Goal: Information Seeking & Learning: Learn about a topic

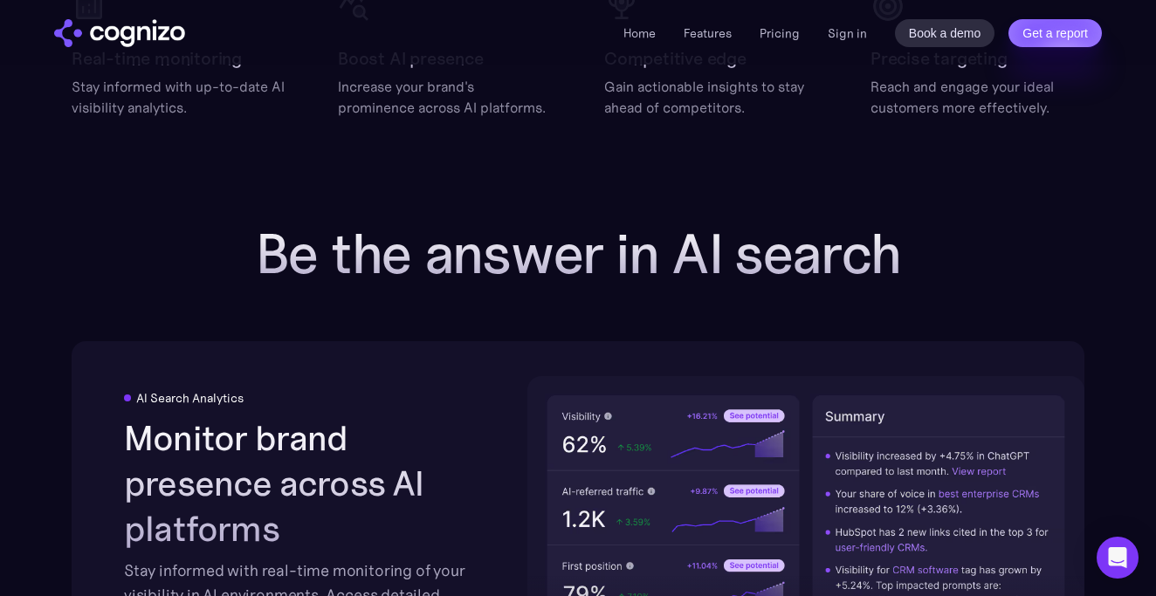
scroll to position [3087, 0]
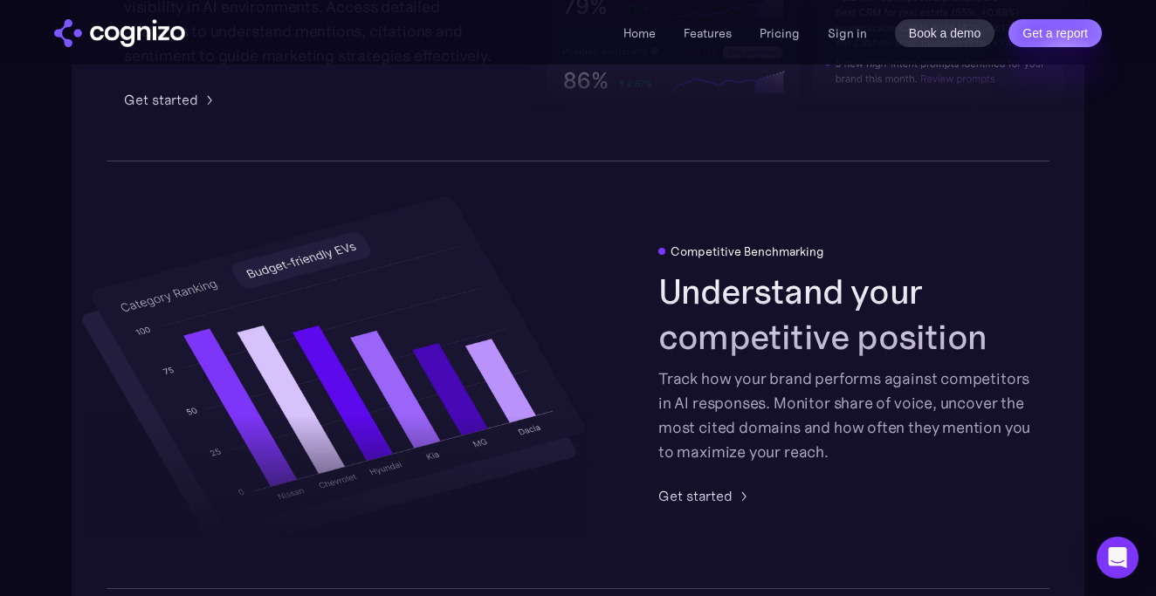
click at [792, 0] on div "Home Features Pricing Book a demo Get a report Sign in Book a demo Get a report" at bounding box center [578, 32] width 1156 height 65
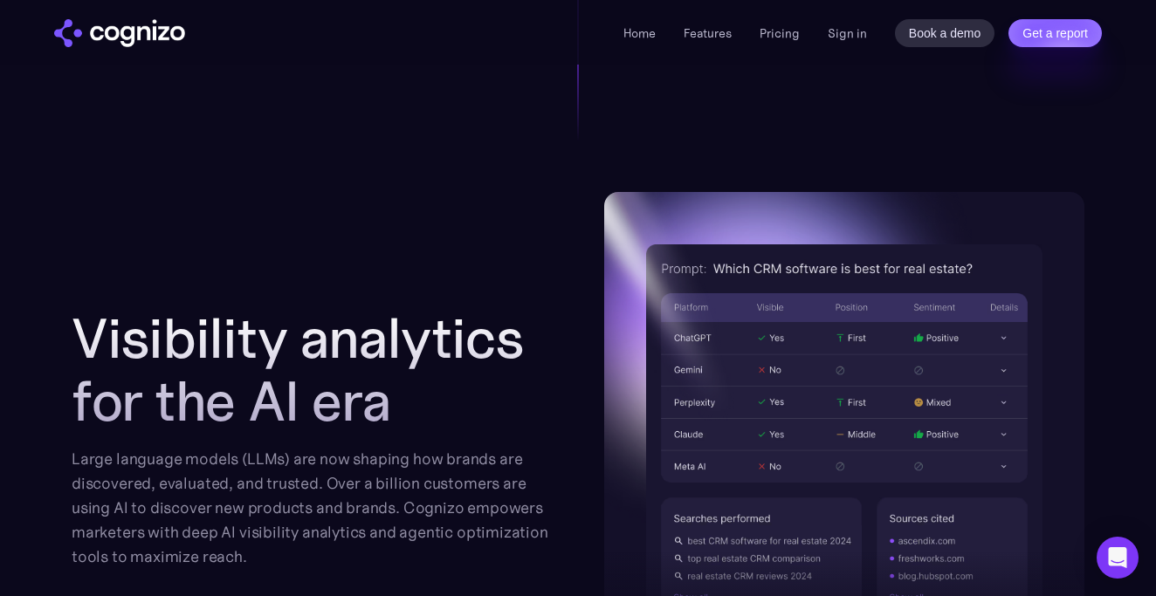
scroll to position [1709, 0]
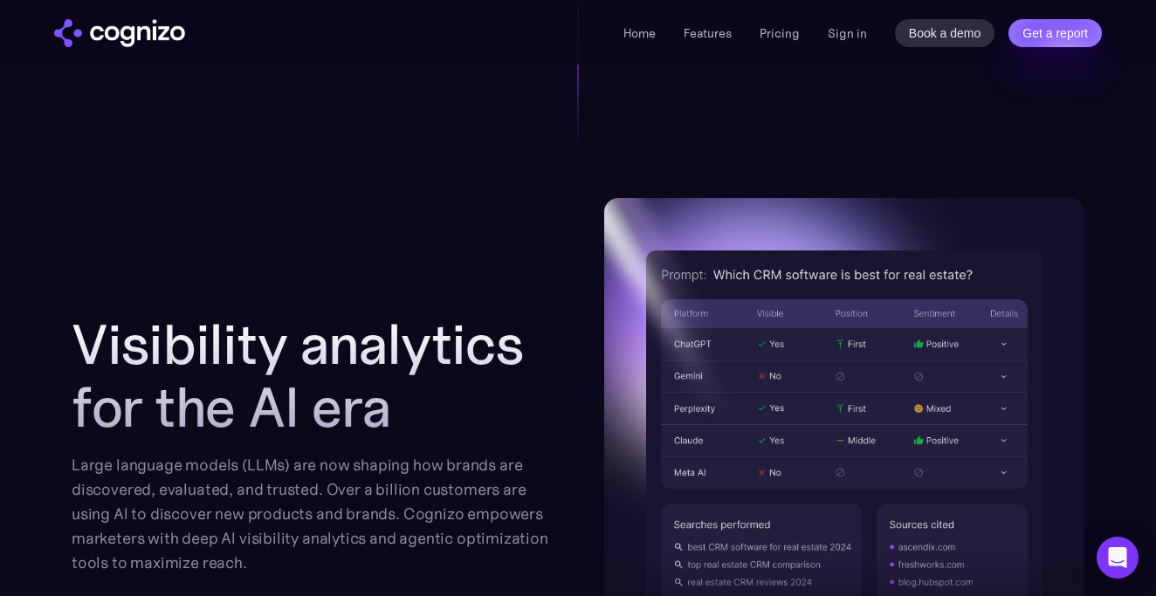
click at [378, 331] on h2 "Visibility analytics for the AI era" at bounding box center [312, 376] width 480 height 126
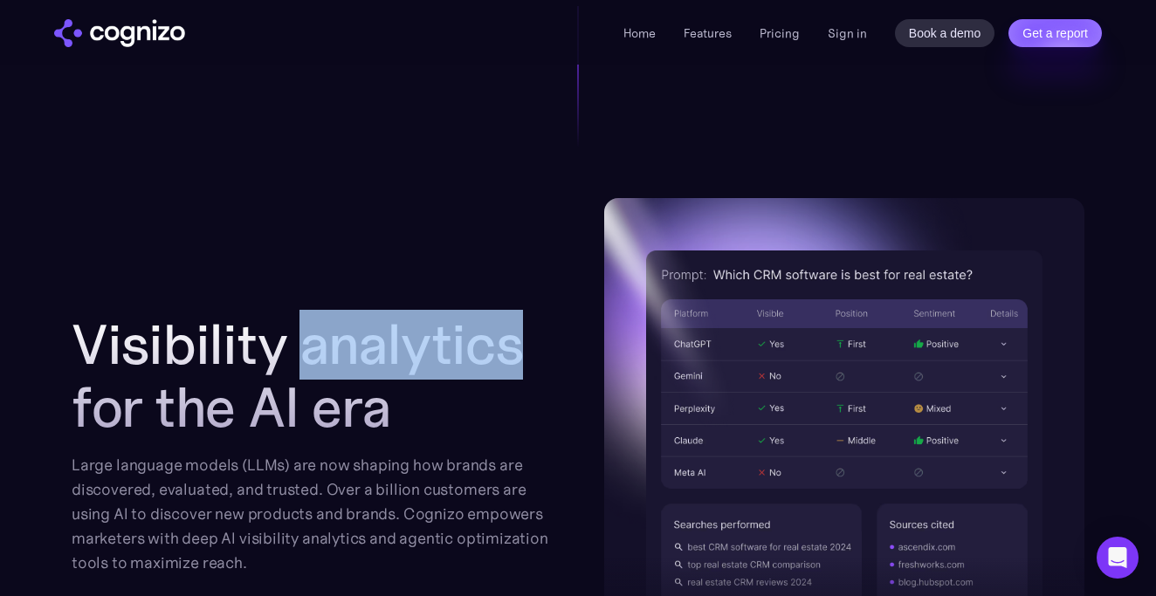
click at [378, 331] on h2 "Visibility analytics for the AI era" at bounding box center [312, 376] width 480 height 126
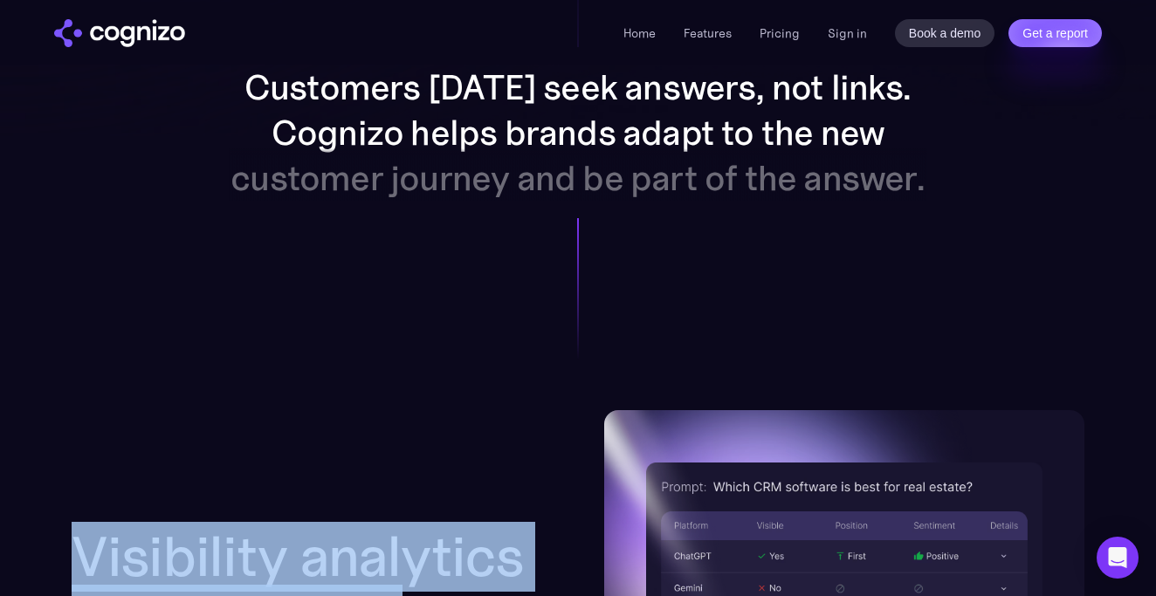
scroll to position [1594, 0]
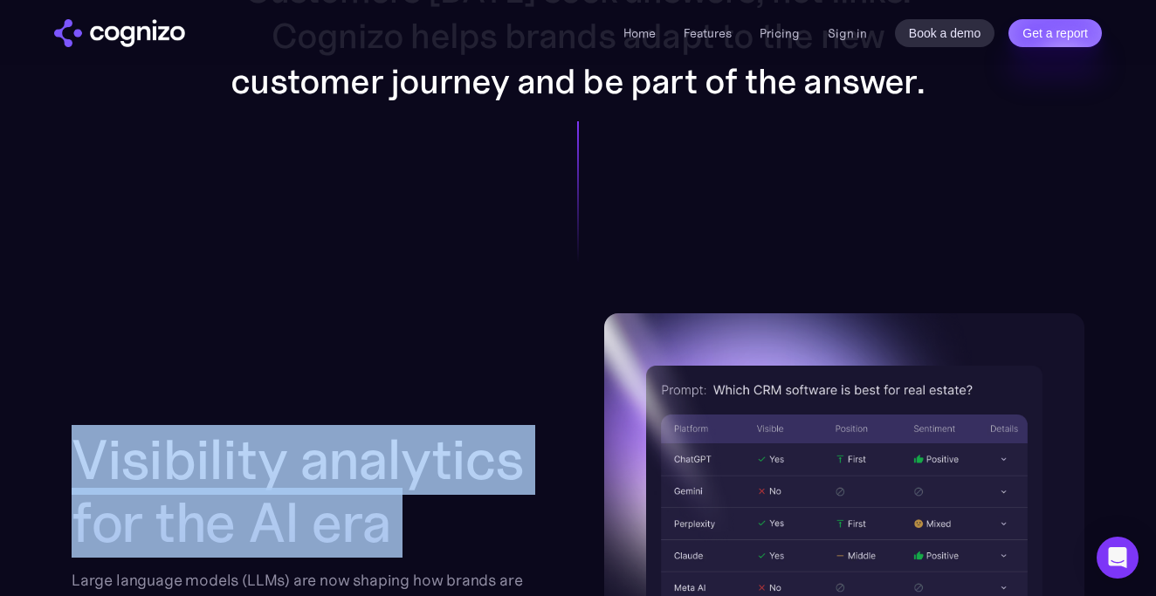
copy h2 "Visibility analytics for the AI era"
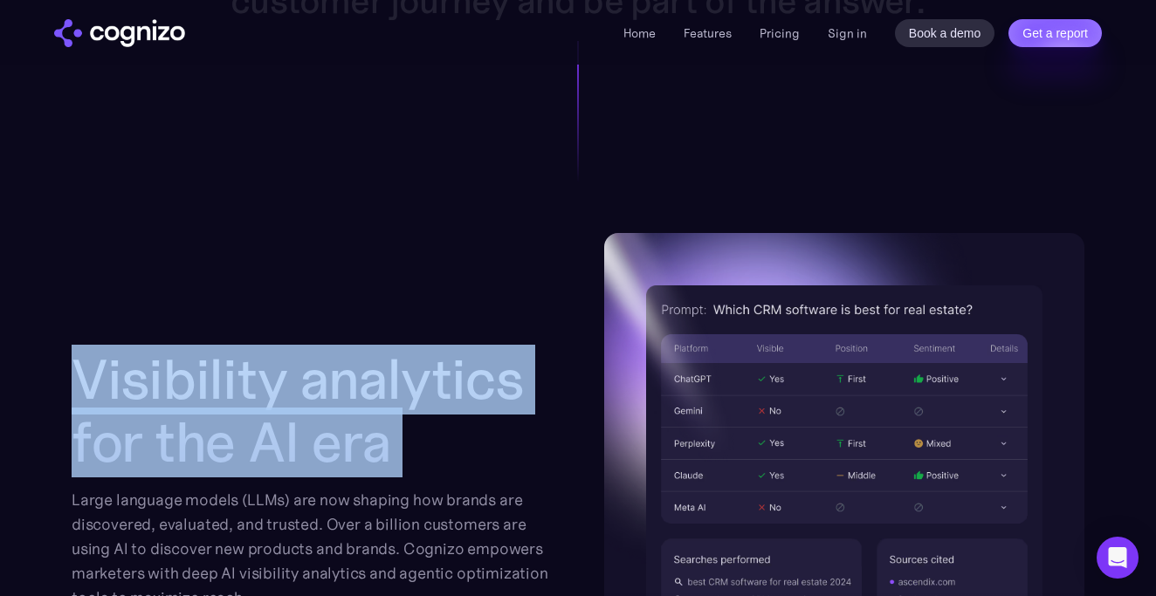
scroll to position [1721, 0]
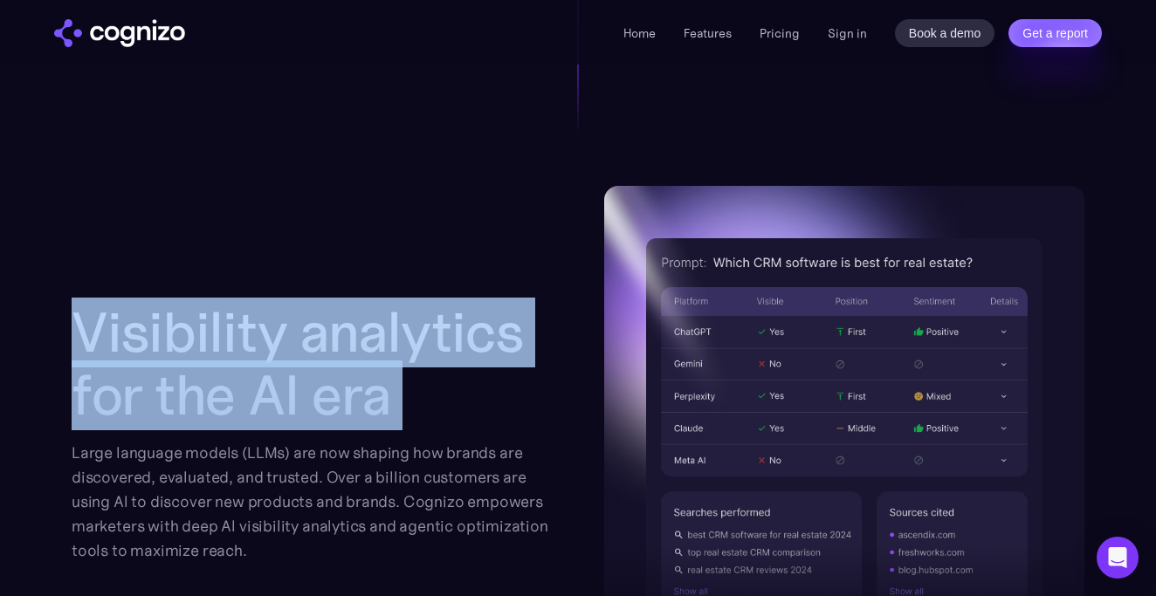
click at [436, 313] on h2 "Visibility analytics for the AI era" at bounding box center [312, 364] width 480 height 126
drag, startPoint x: 80, startPoint y: 329, endPoint x: 387, endPoint y: 392, distance: 312.9
click at [387, 392] on h2 "Visibility analytics for the AI era" at bounding box center [312, 364] width 480 height 126
click at [606, 375] on img at bounding box center [844, 432] width 480 height 493
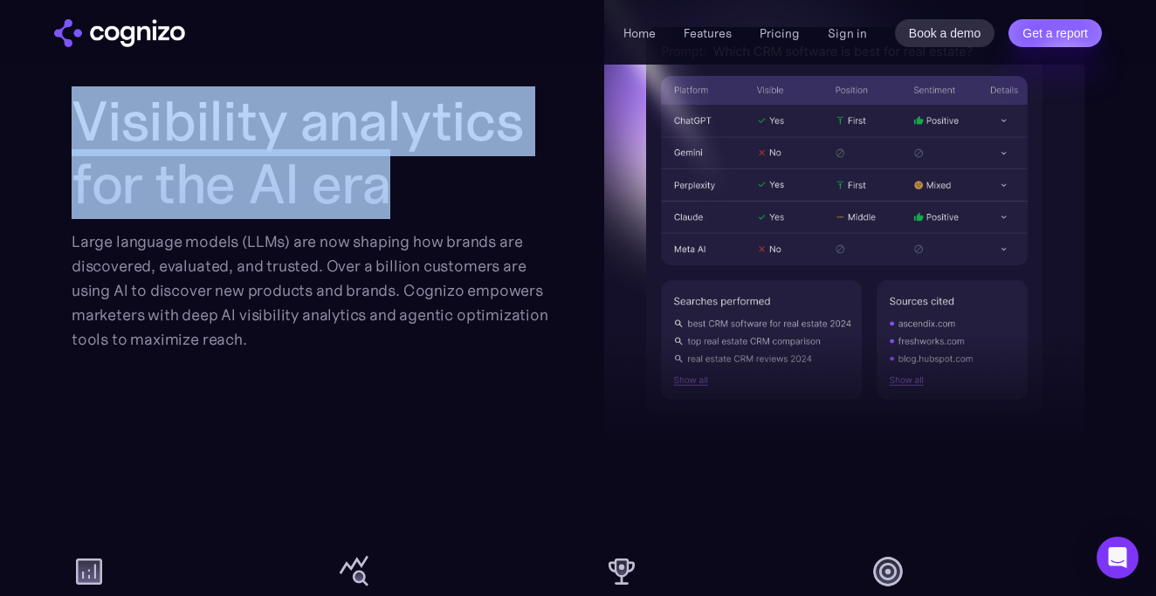
scroll to position [1967, 0]
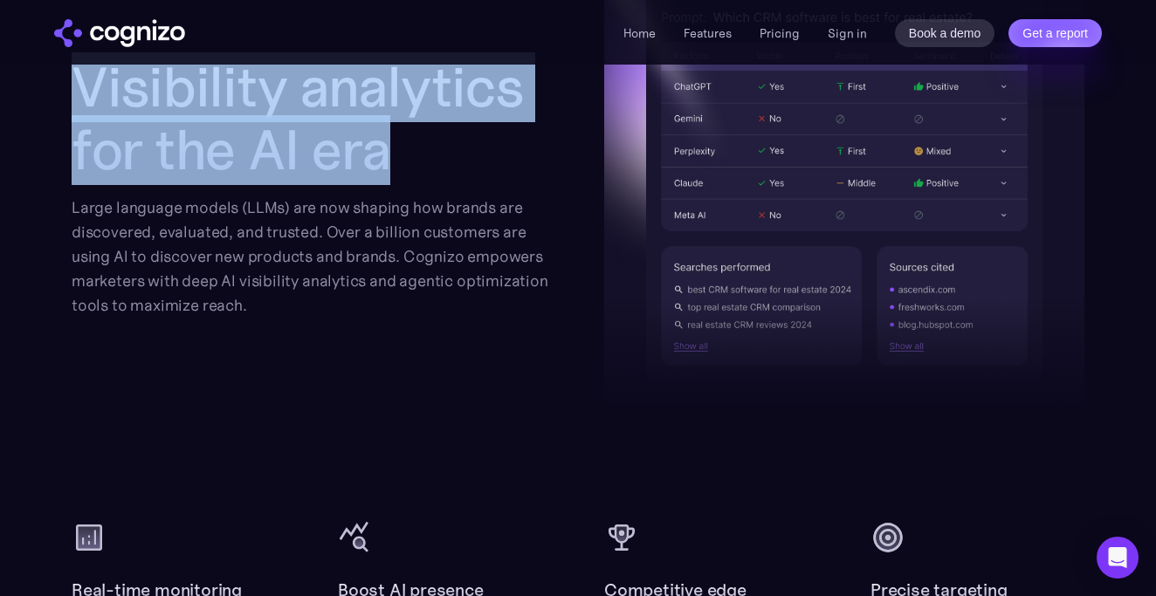
click at [442, 289] on div "Large language models (LLMs) are now shaping how brands are discovered, evaluat…" at bounding box center [312, 257] width 480 height 122
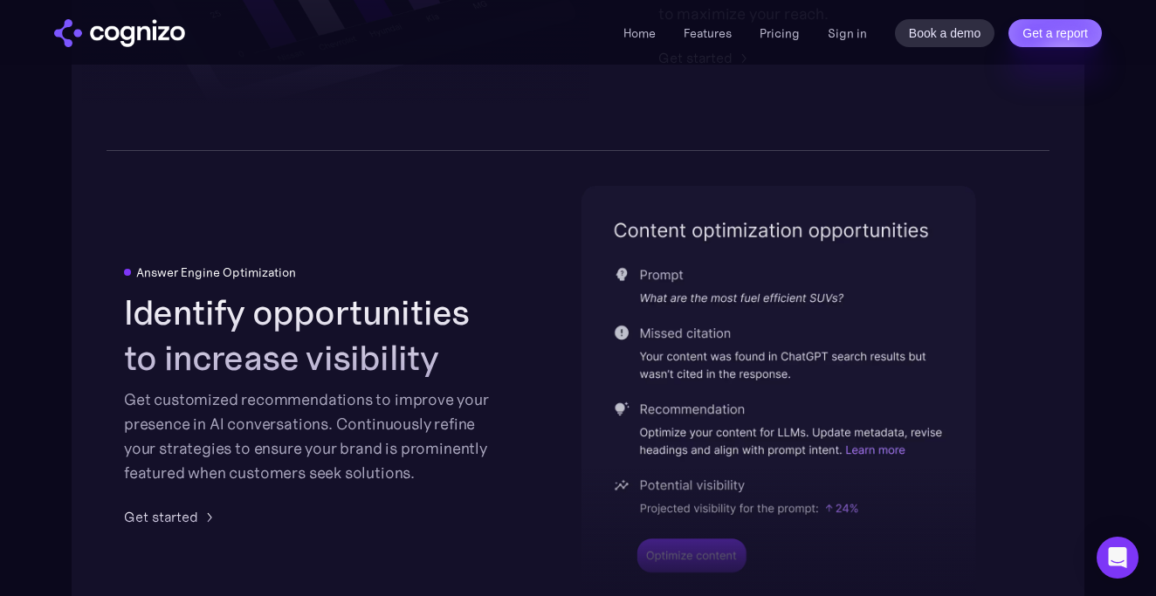
scroll to position [3515, 0]
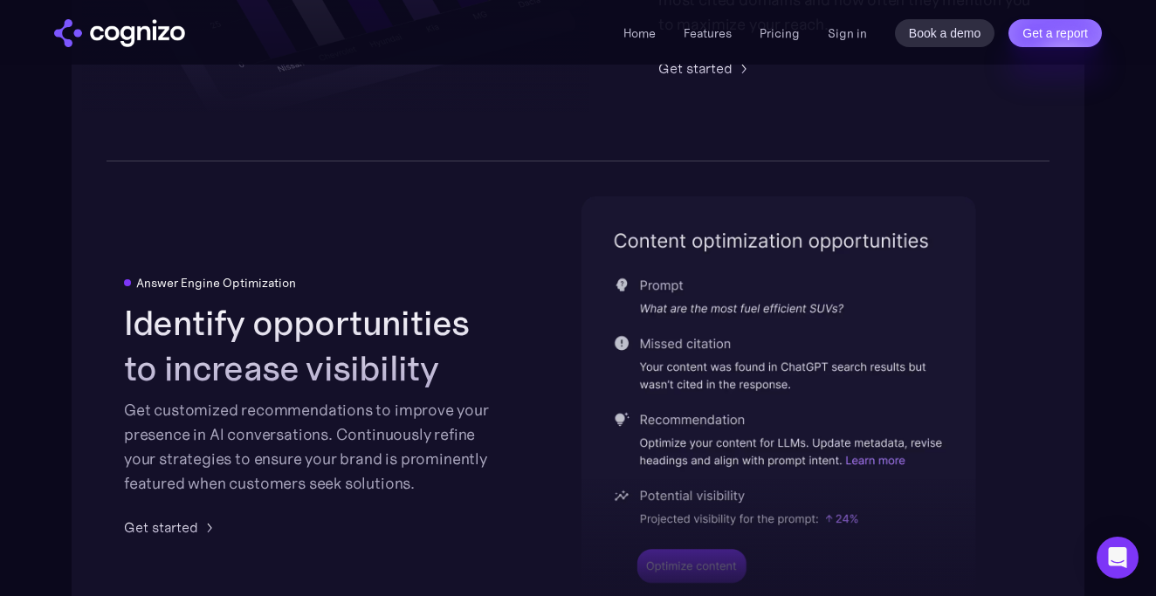
click at [292, 337] on h2 "Identify opportunities to increase visibility" at bounding box center [311, 345] width 374 height 91
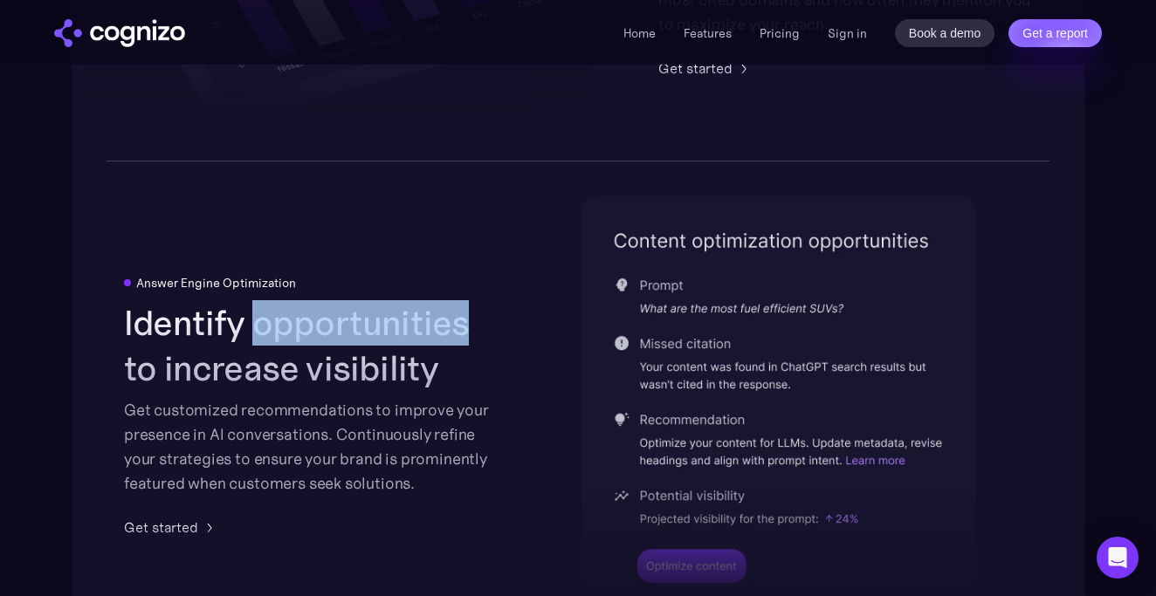
click at [292, 337] on h2 "Identify opportunities to increase visibility" at bounding box center [311, 345] width 374 height 91
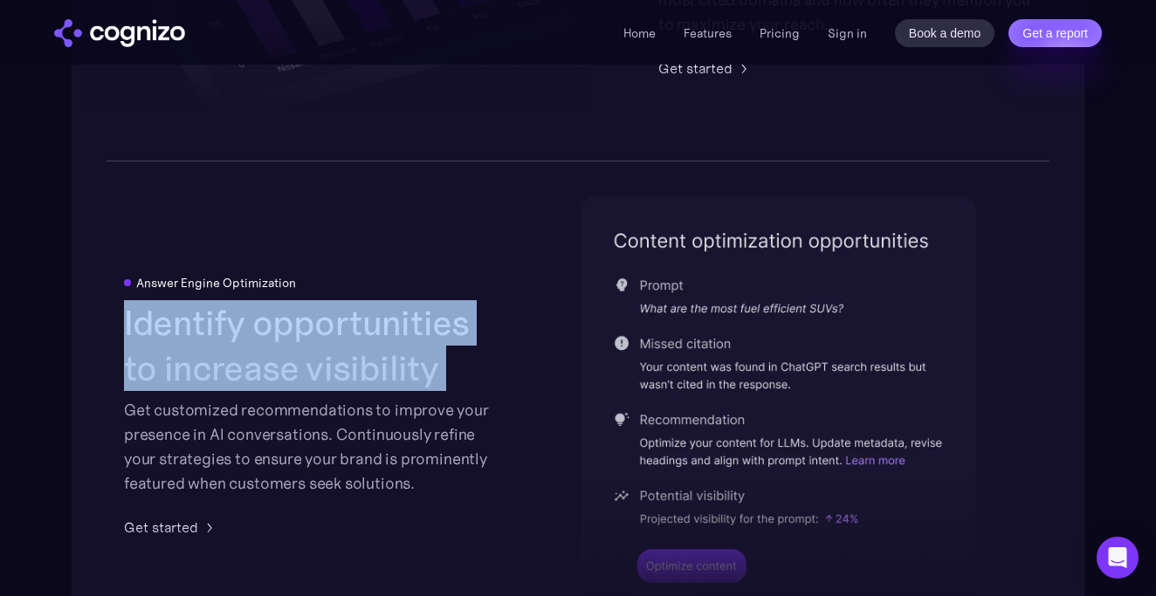
click at [292, 337] on h2 "Identify opportunities to increase visibility" at bounding box center [311, 345] width 374 height 91
copy h2 "Identify opportunities to increase visibility"
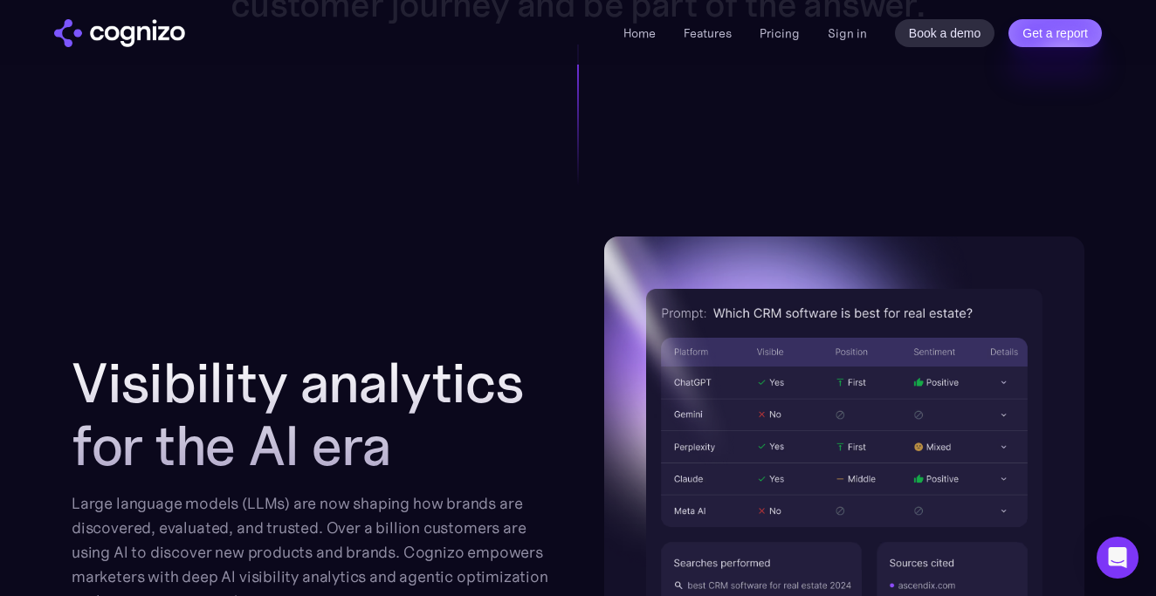
scroll to position [1798, 0]
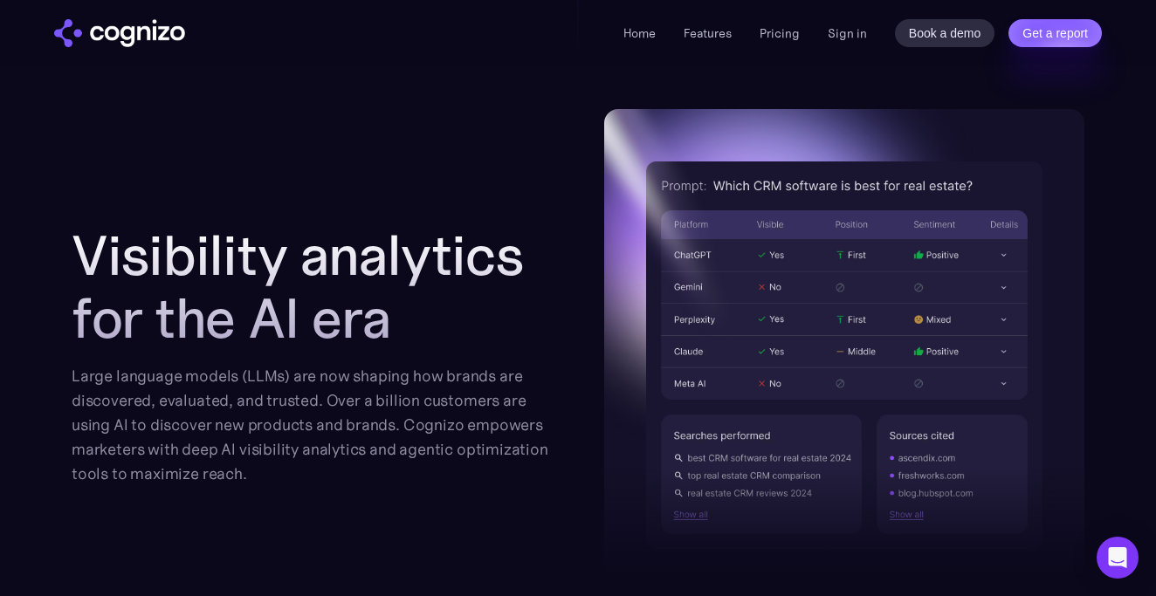
click at [297, 265] on h2 "Visibility analytics for the AI era" at bounding box center [312, 287] width 480 height 126
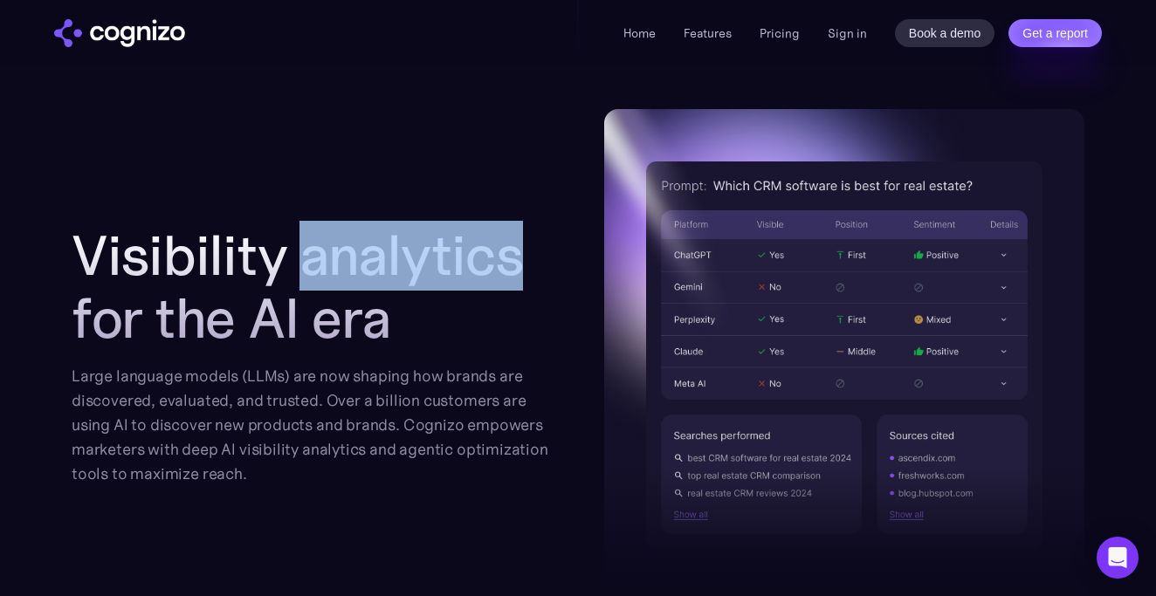
click at [297, 265] on h2 "Visibility analytics for the AI era" at bounding box center [312, 287] width 480 height 126
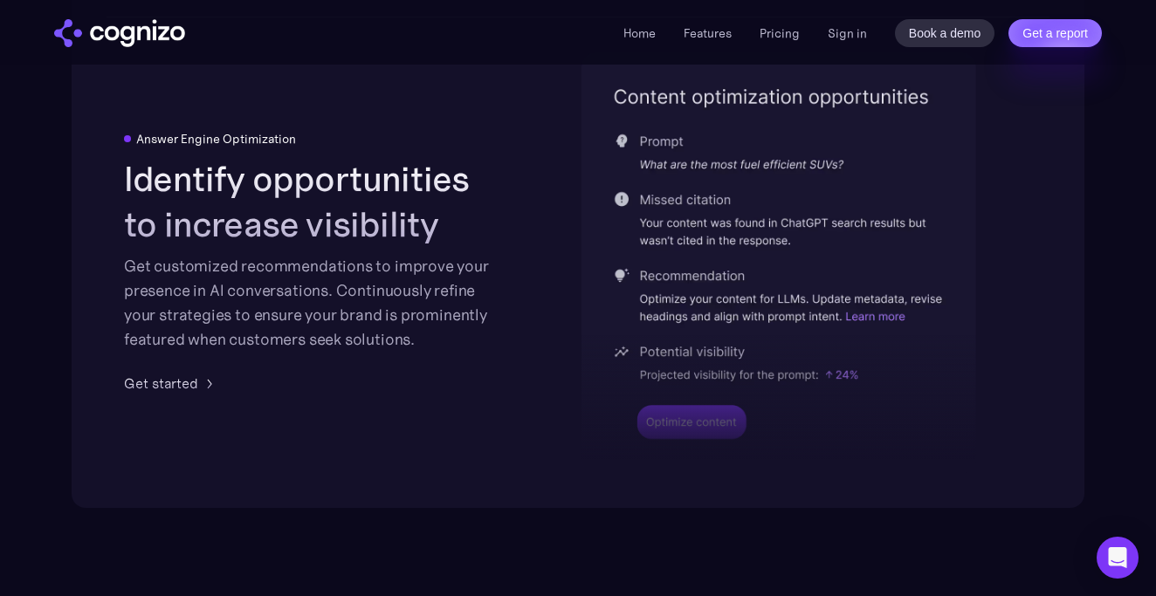
scroll to position [3565, 0]
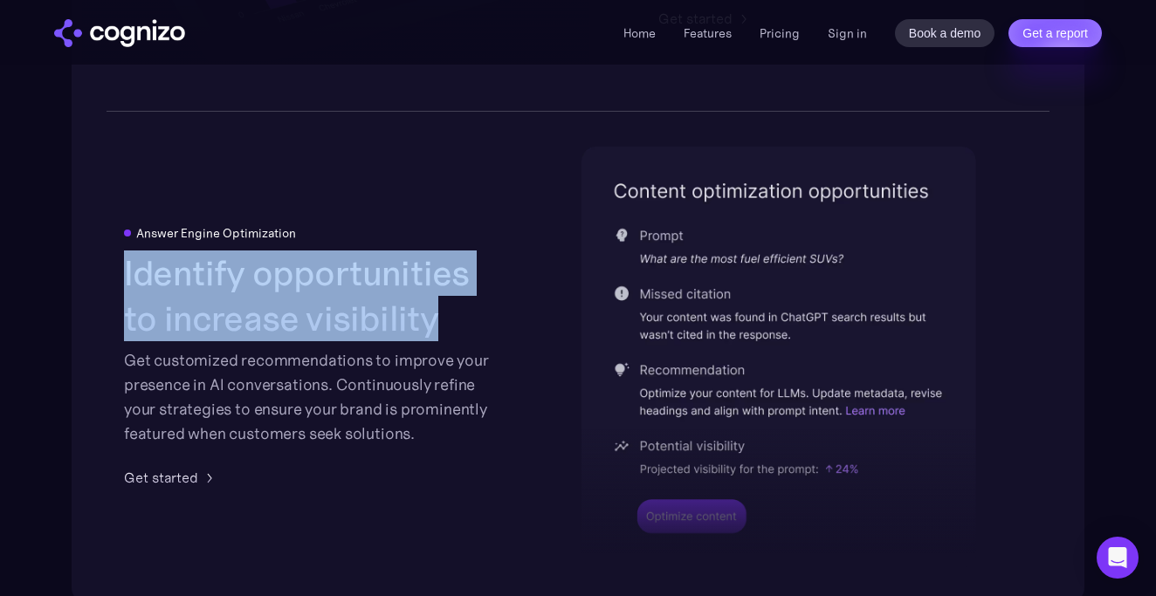
drag, startPoint x: 127, startPoint y: 262, endPoint x: 437, endPoint y: 312, distance: 314.0
click at [437, 312] on h2 "Identify opportunities to increase visibility" at bounding box center [311, 296] width 374 height 91
copy h2 "Identify opportunities to increase visibility"
click at [516, 258] on div "Answer Engine Optimization Identify opportunities to increase visibility Get cu…" at bounding box center [578, 357] width 1013 height 490
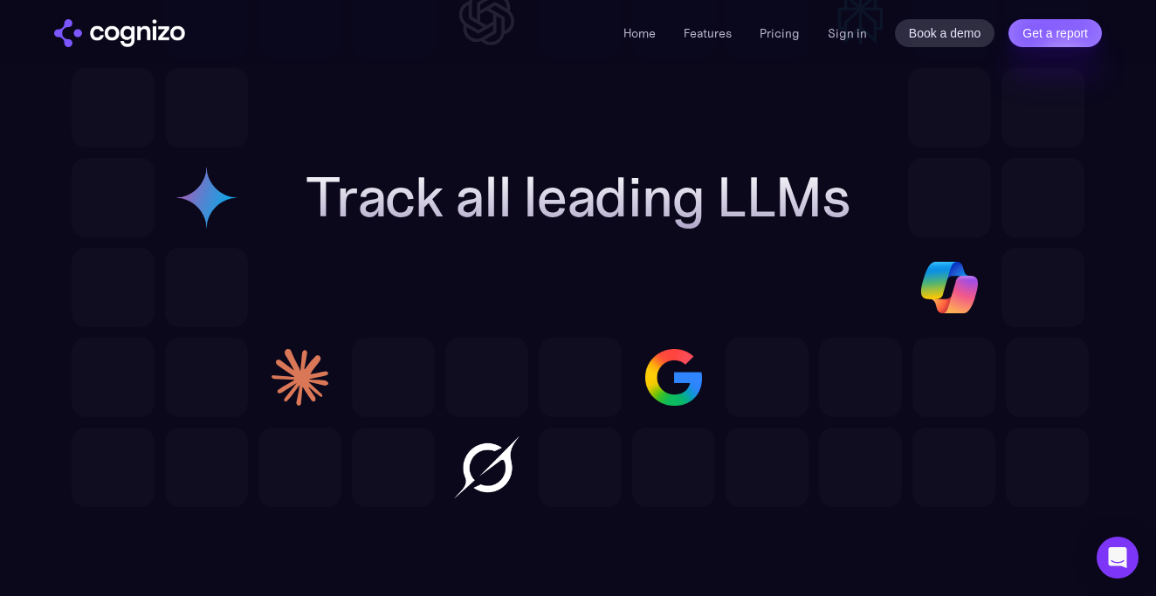
scroll to position [5778, 0]
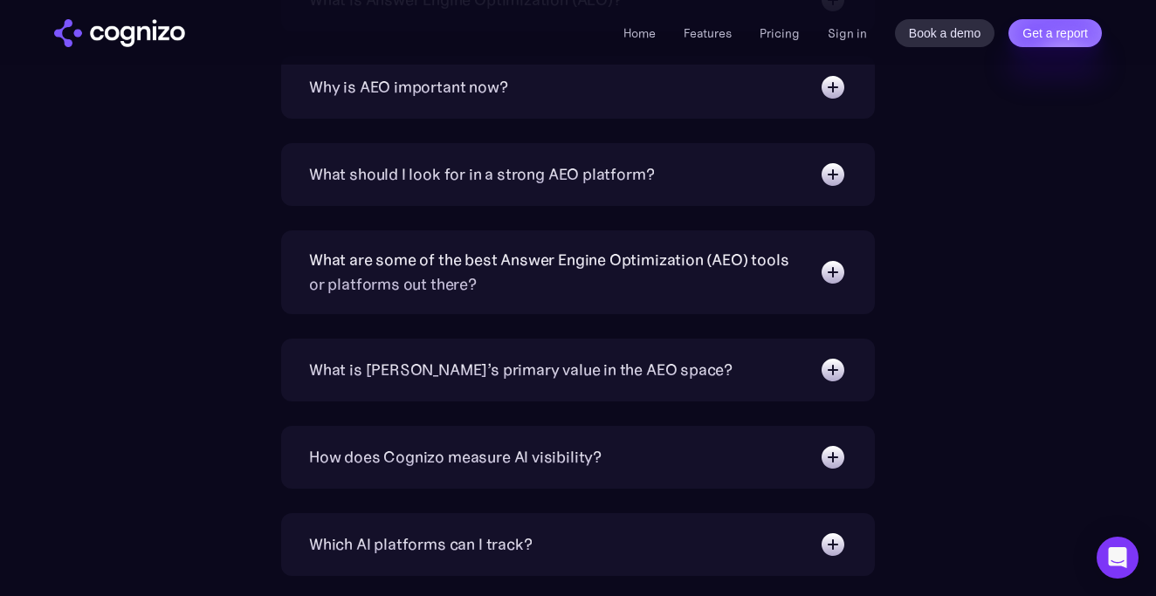
click at [639, 1] on div "Home Features Pricing Book a demo Get a report Sign in Book a demo Get a report" at bounding box center [578, 32] width 1156 height 65
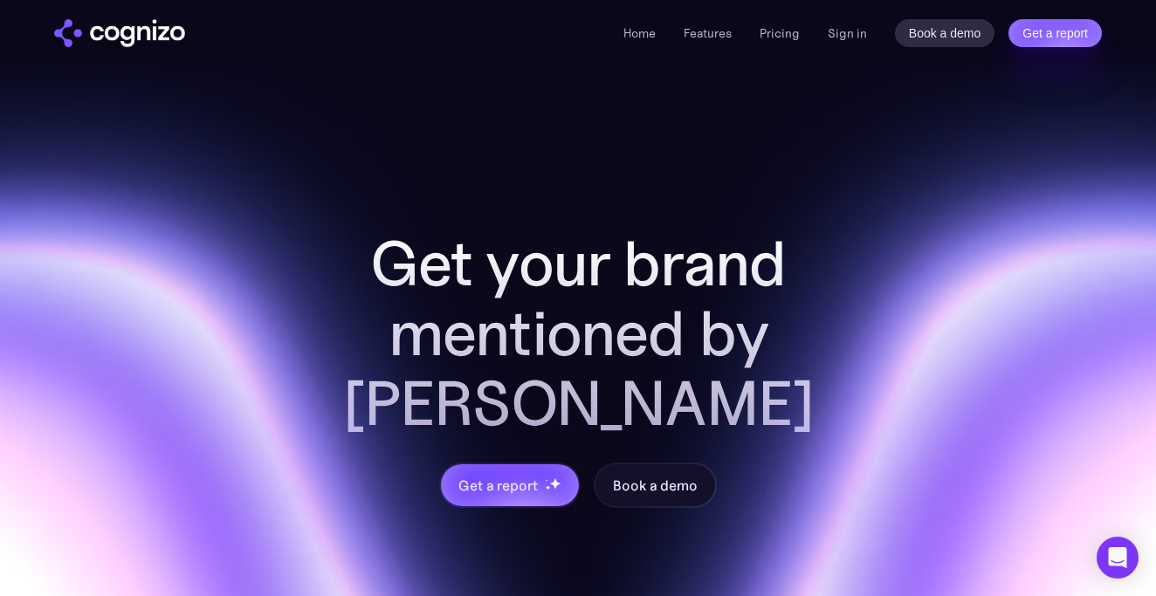
scroll to position [6696, 0]
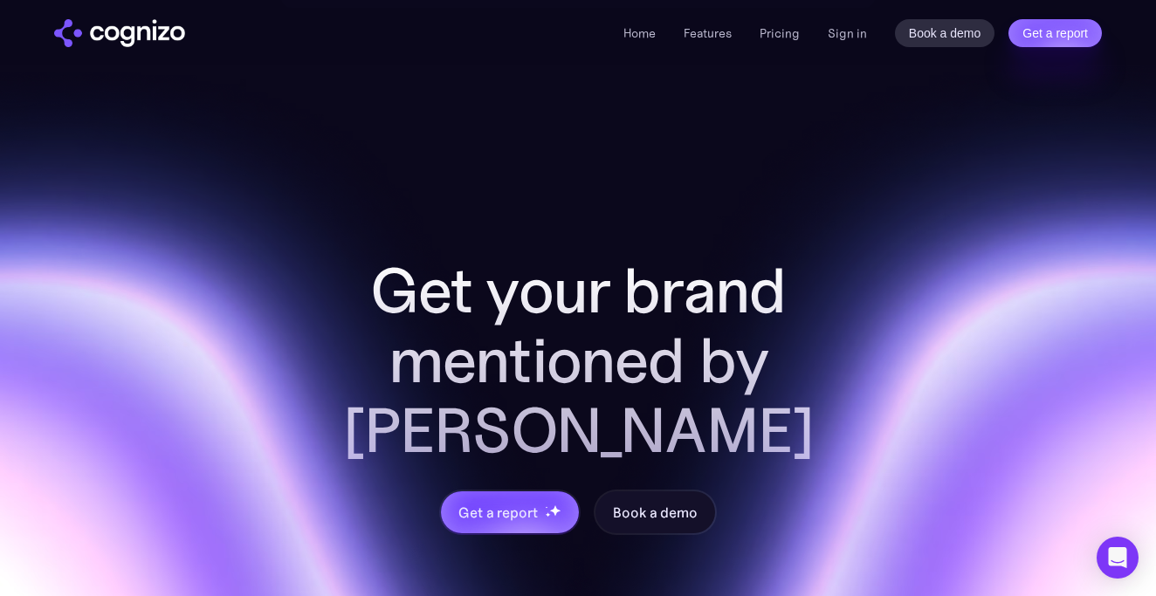
click at [832, 1] on div "Home Features Pricing Book a demo Get a report Sign in Book a demo Get a report" at bounding box center [578, 32] width 1156 height 65
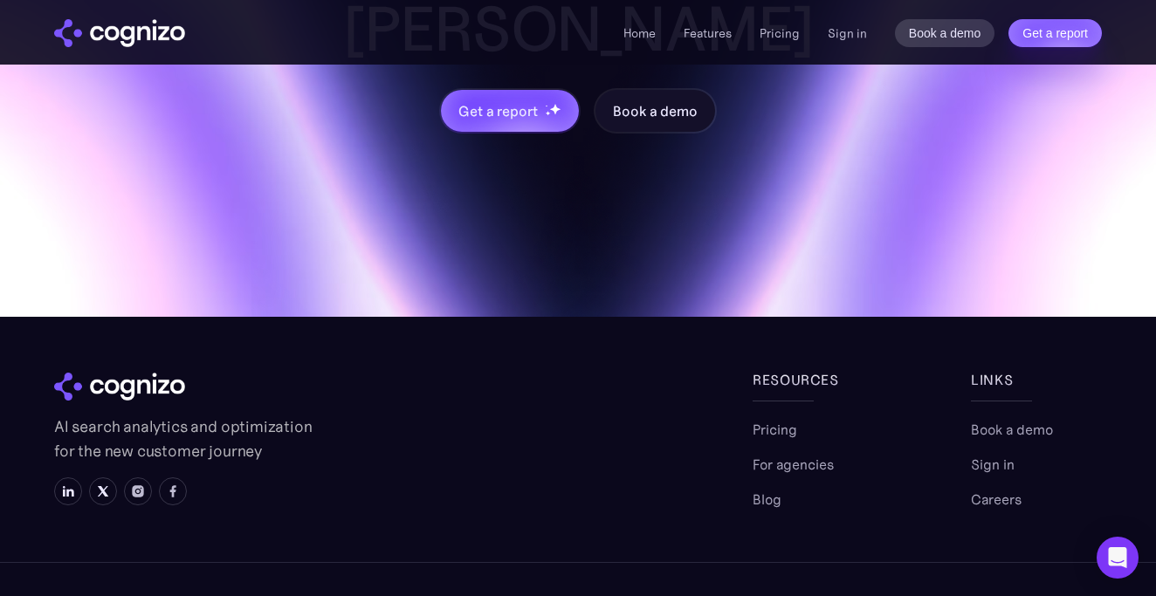
scroll to position [7097, 0]
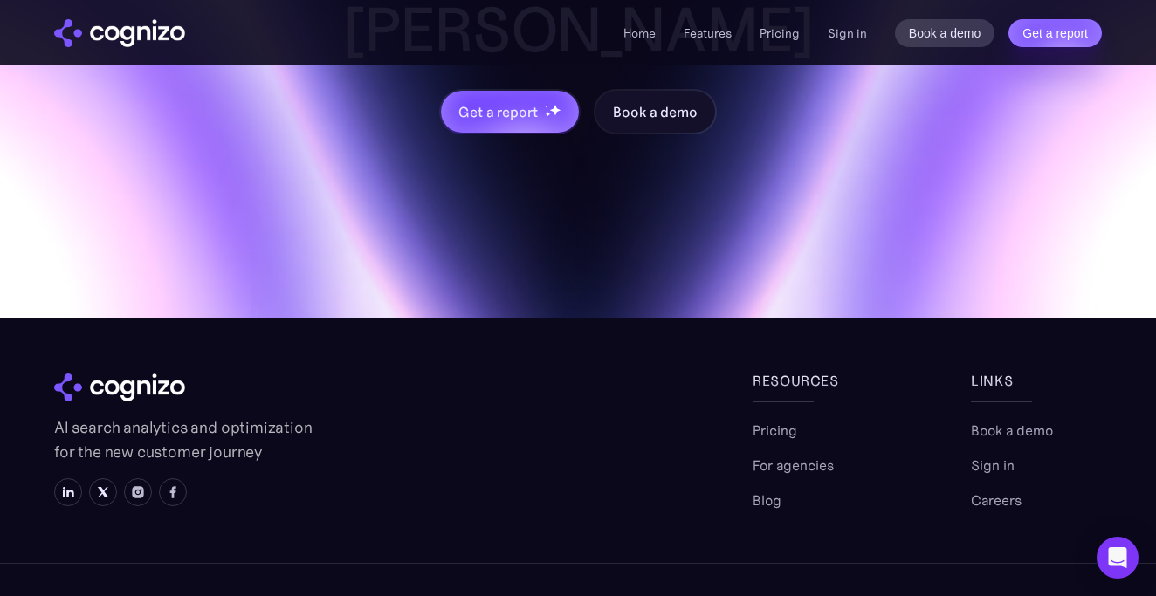
click at [614, 0] on div "Home Features Pricing Book a demo Get a report Sign in Book a demo Get a report" at bounding box center [578, 32] width 1156 height 65
